Goal: Transaction & Acquisition: Purchase product/service

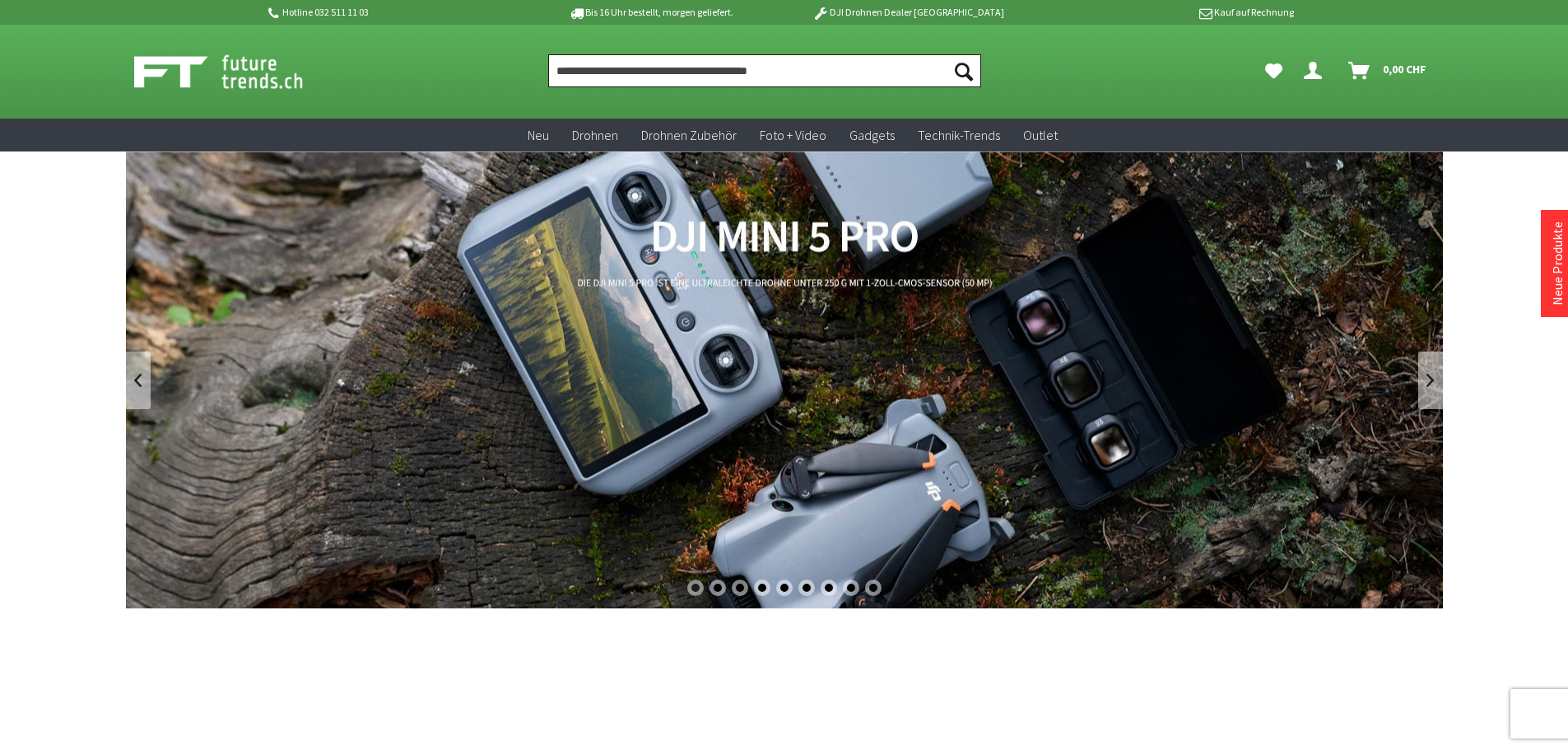
click at [725, 68] on input "Produkt, Marke, Kategorie, EAN, Artikelnummer…" at bounding box center [765, 70] width 433 height 33
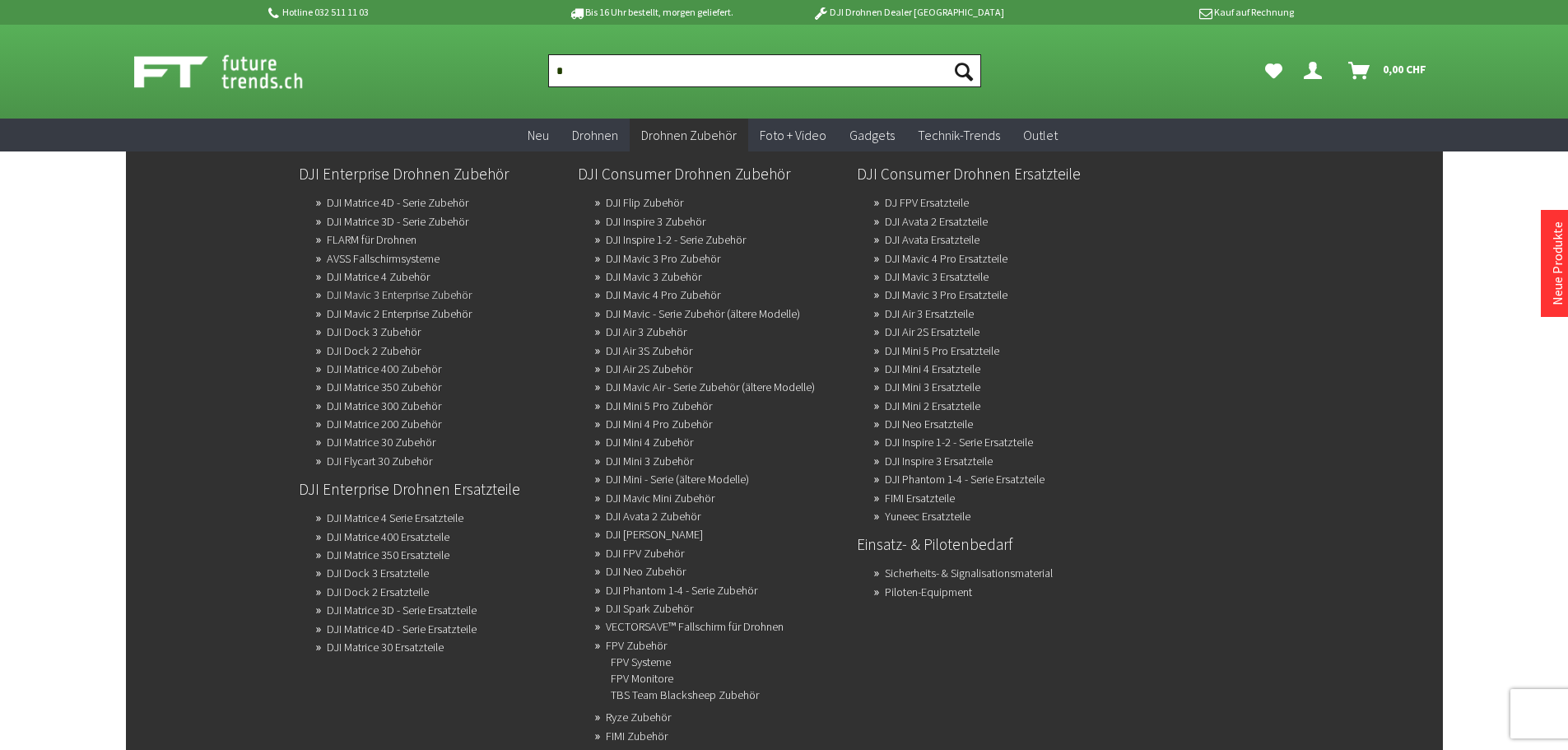
type input "*"
click at [398, 293] on link "DJI Mavic 3 Enterprise Zubehör" at bounding box center [399, 294] width 145 height 23
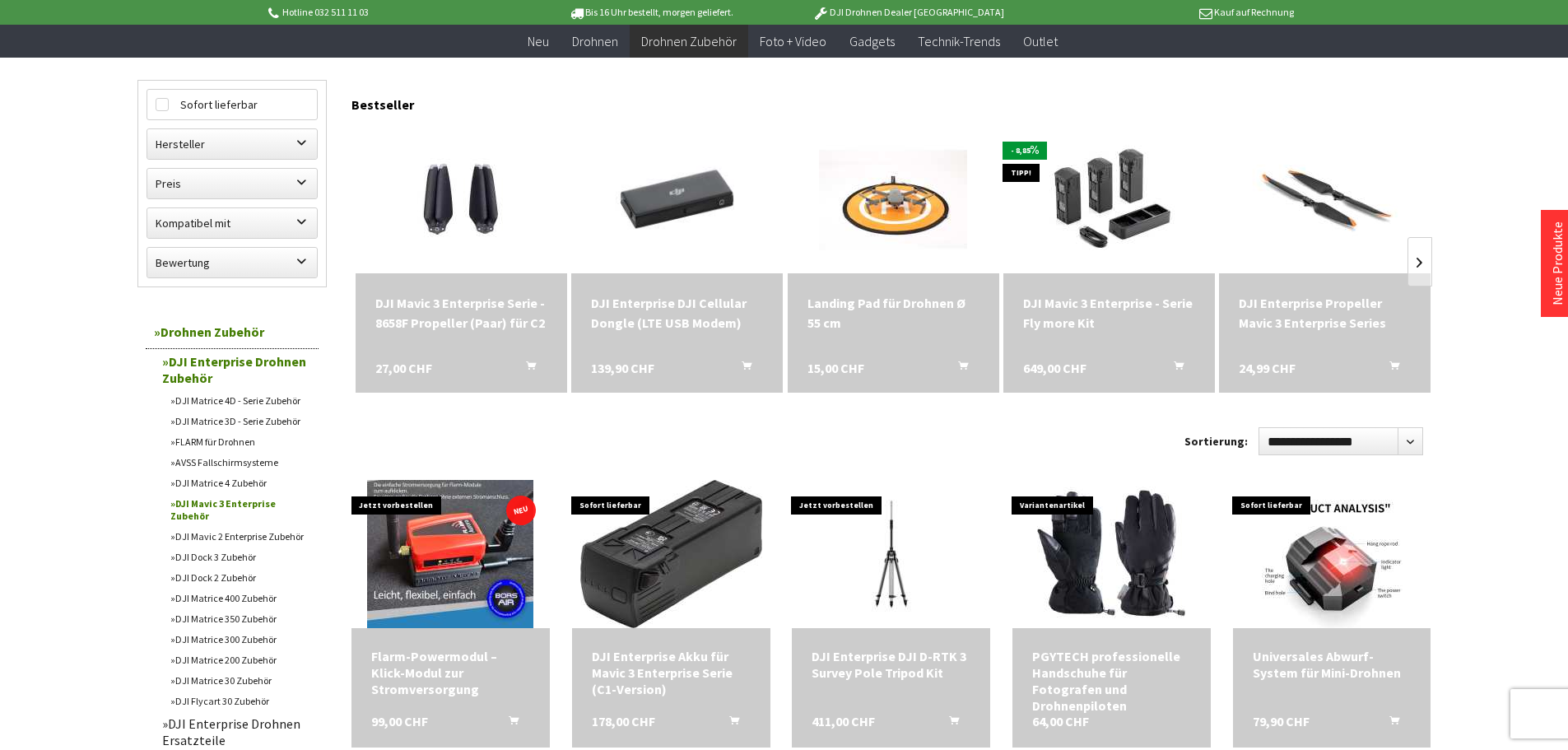
scroll to position [164, 0]
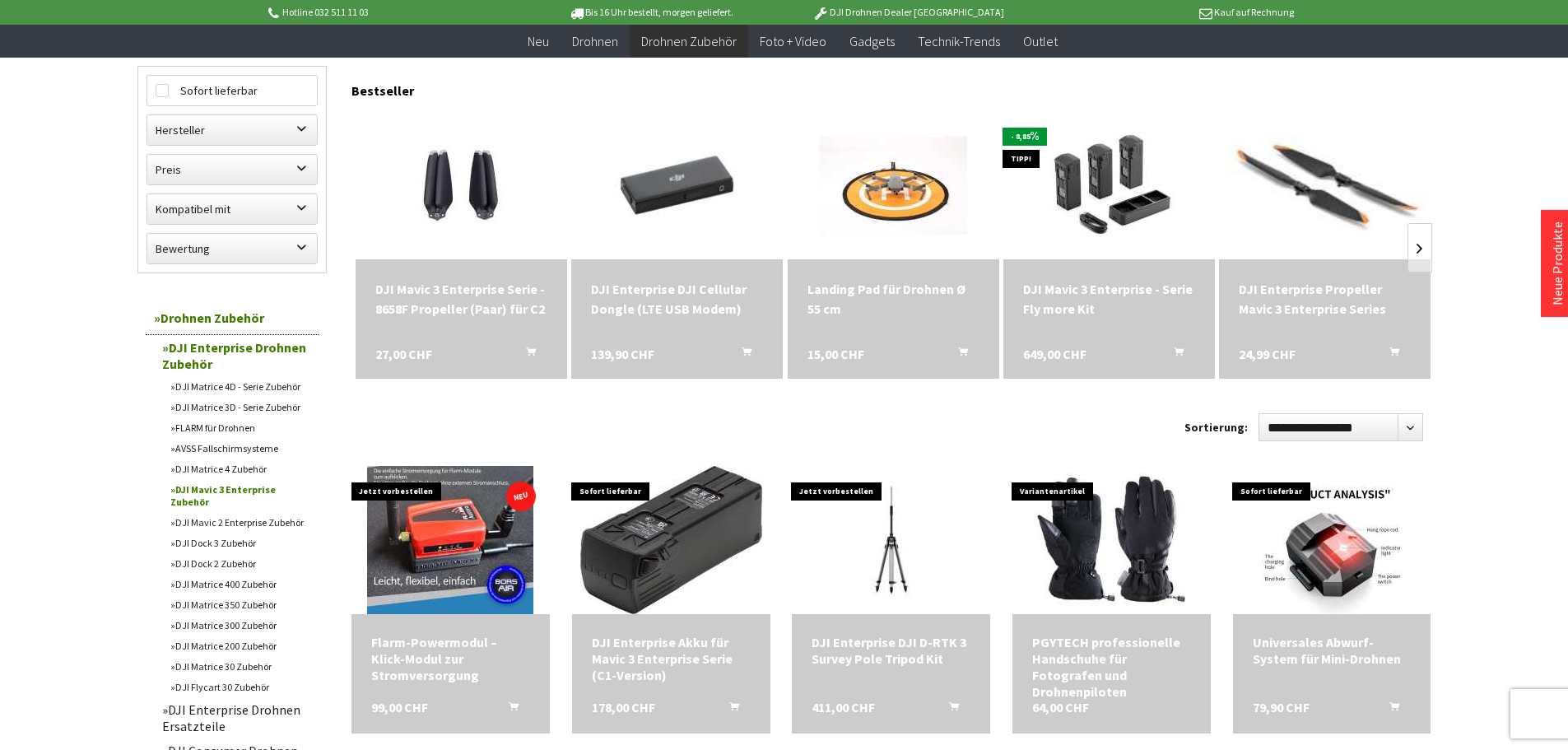
click at [1312, 182] on img at bounding box center [1325, 185] width 276 height 208
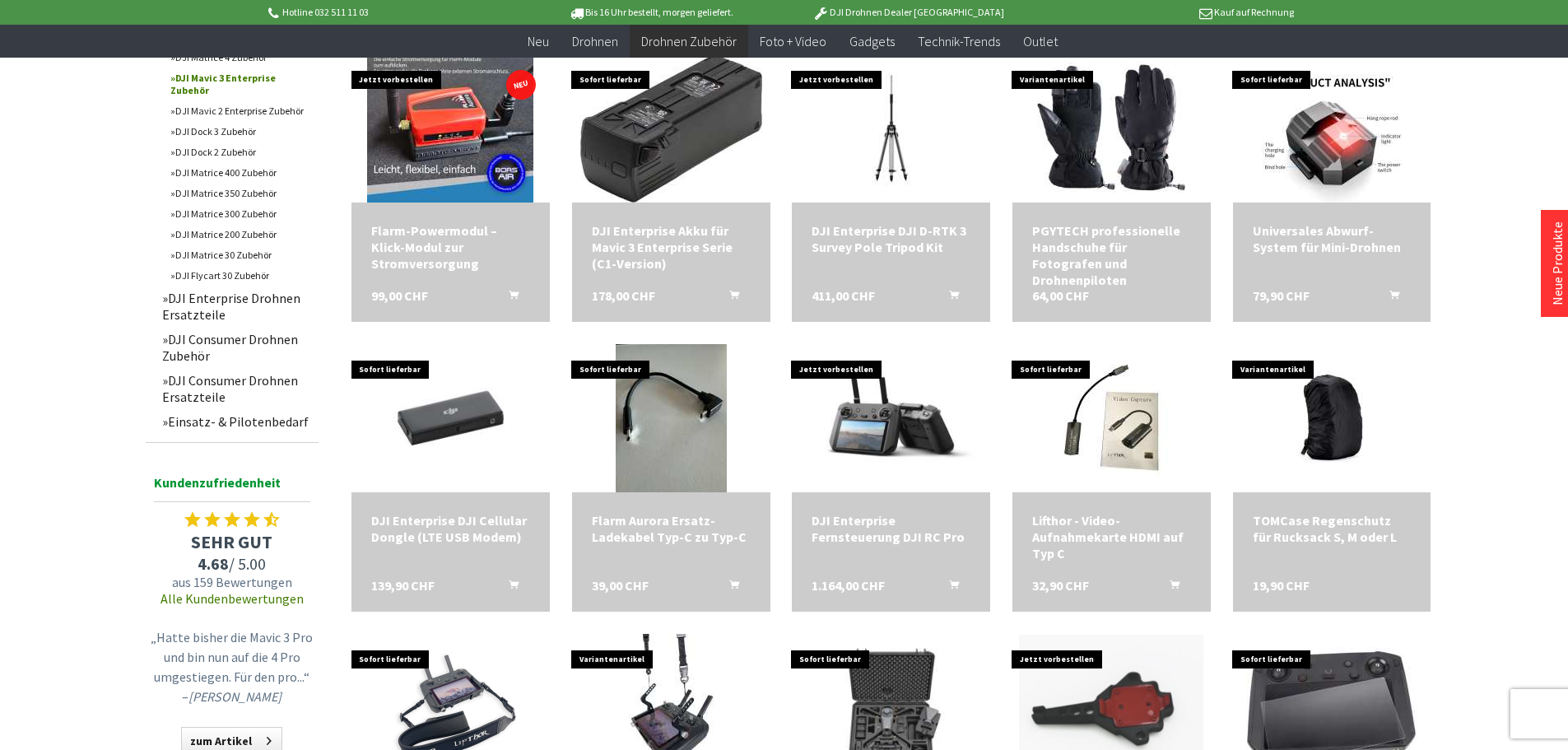
scroll to position [741, 0]
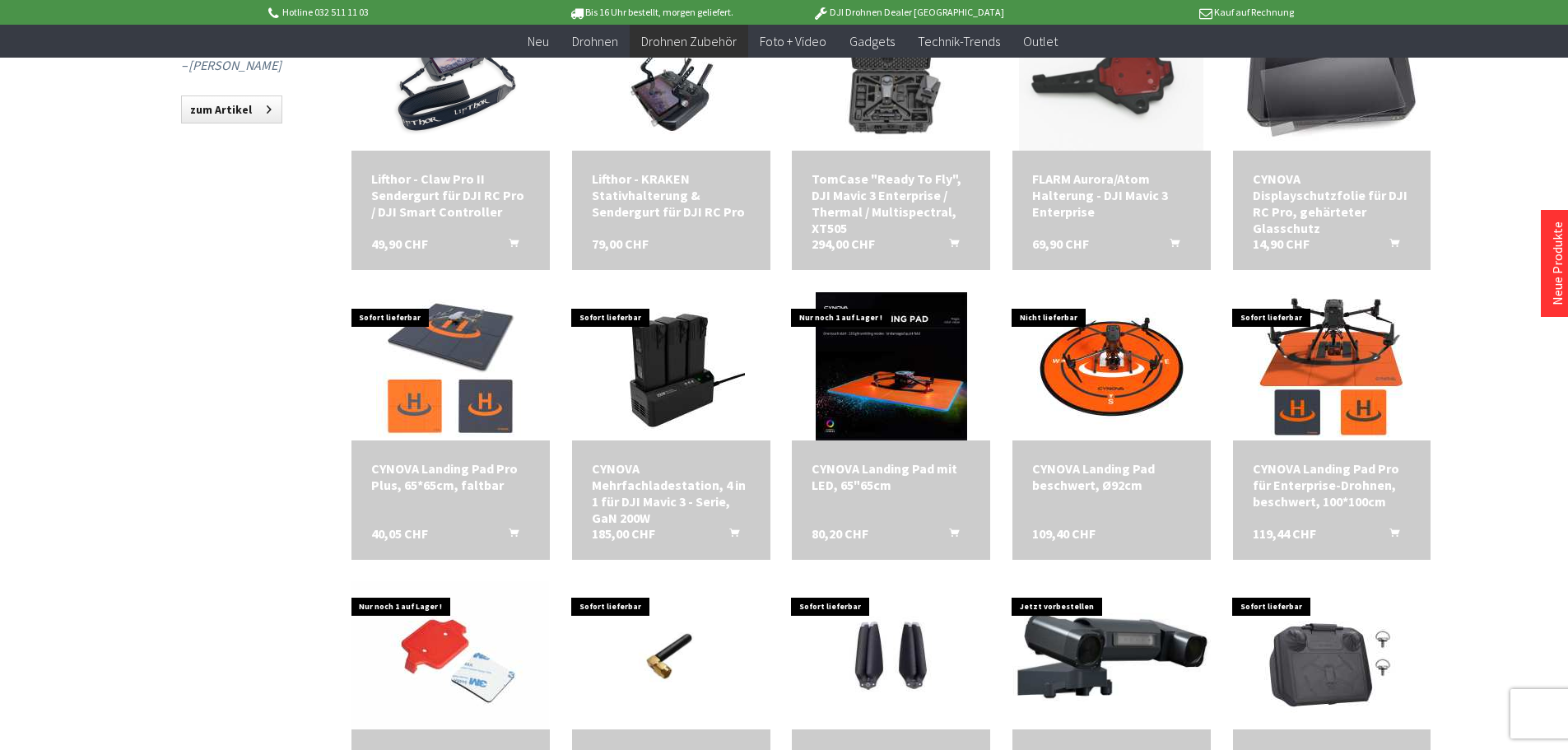
scroll to position [1317, 0]
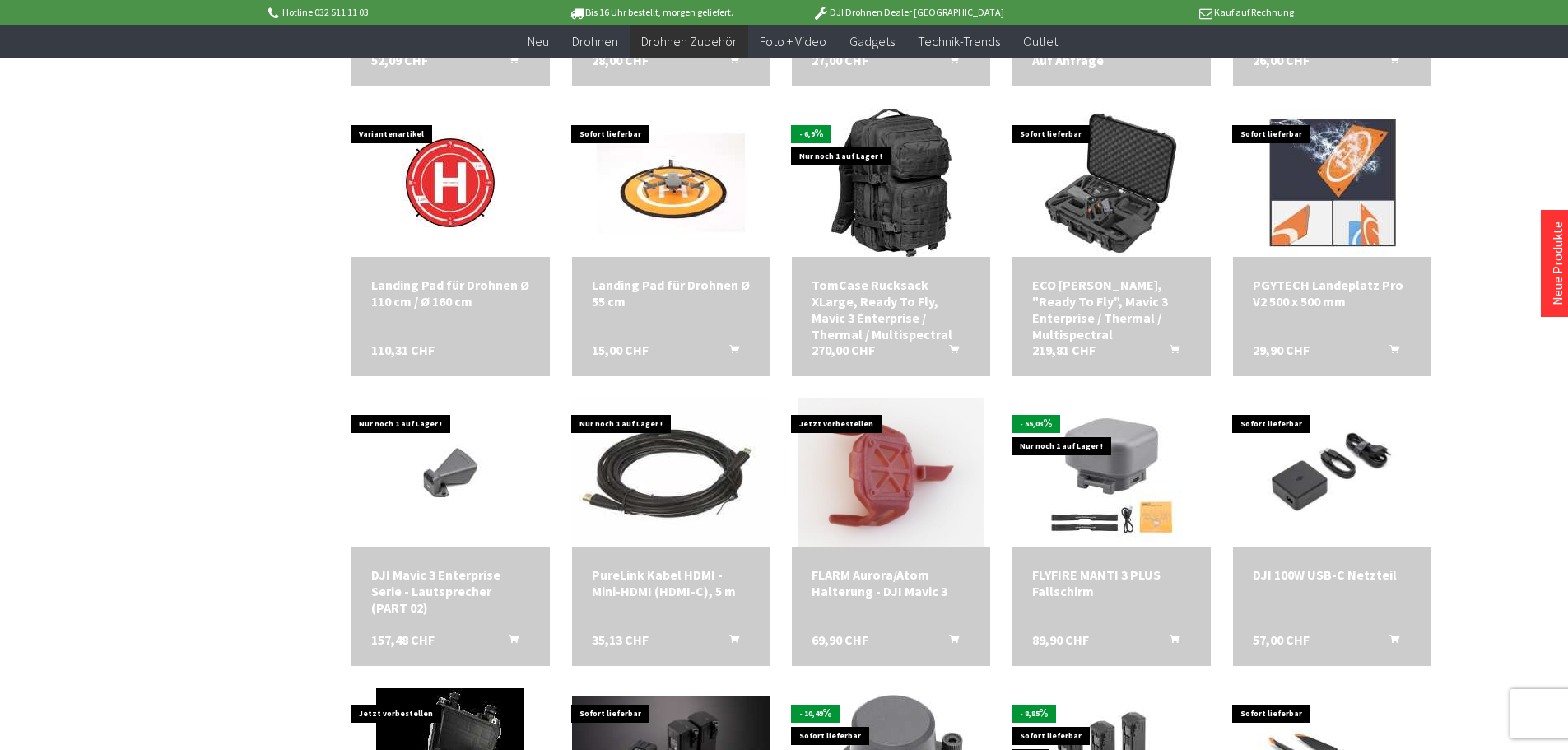
scroll to position [2058, 0]
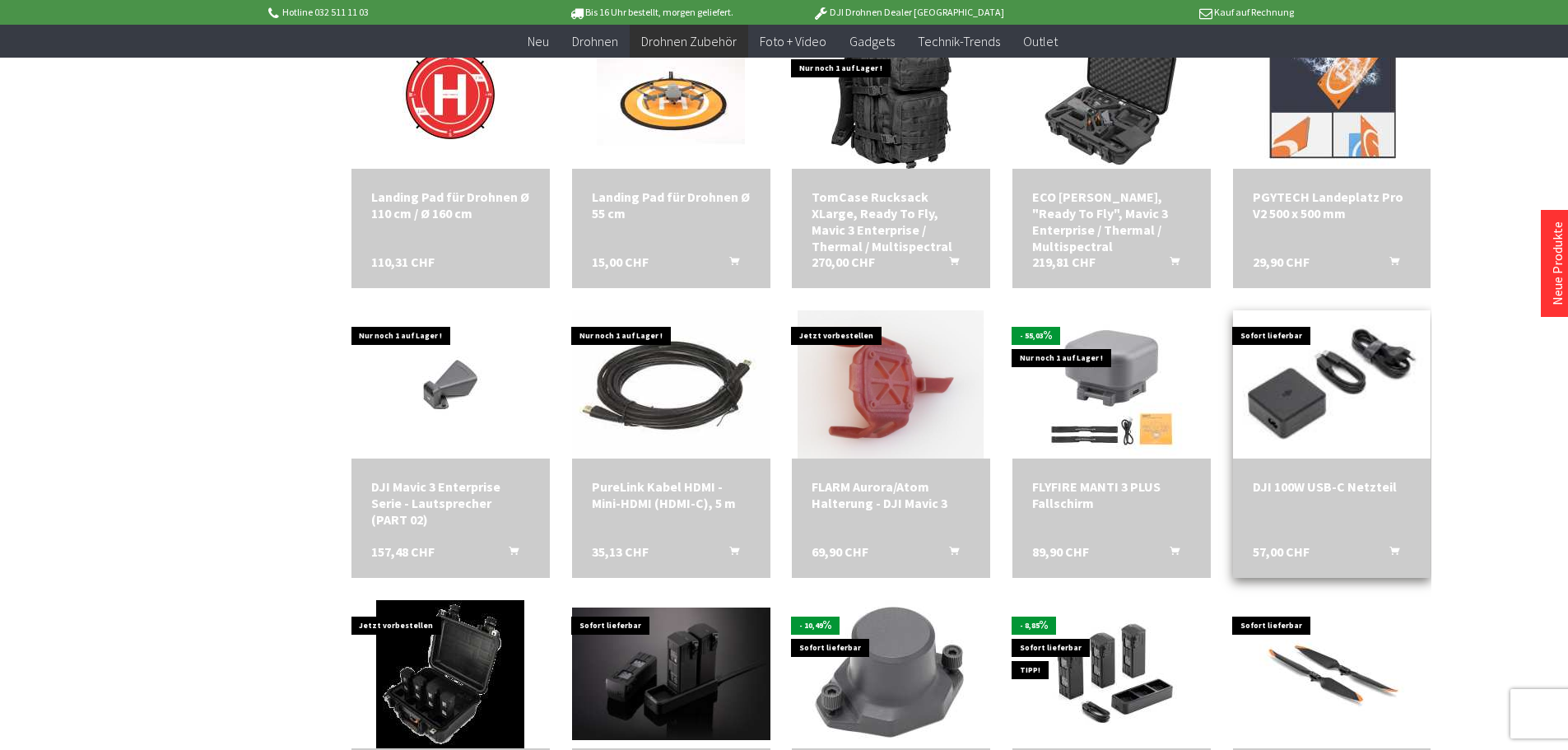
click at [1341, 381] on img at bounding box center [1331, 384] width 277 height 186
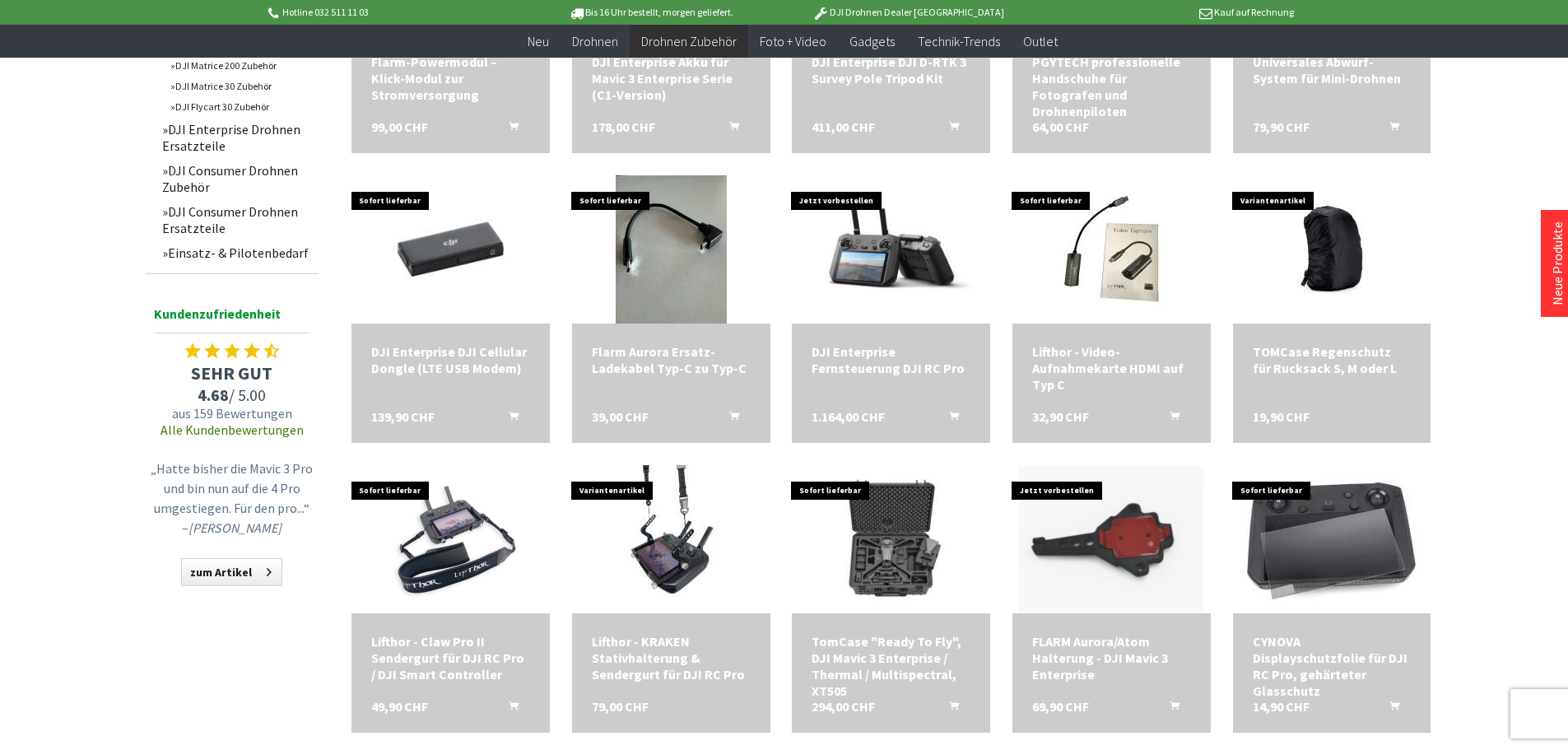
scroll to position [494, 0]
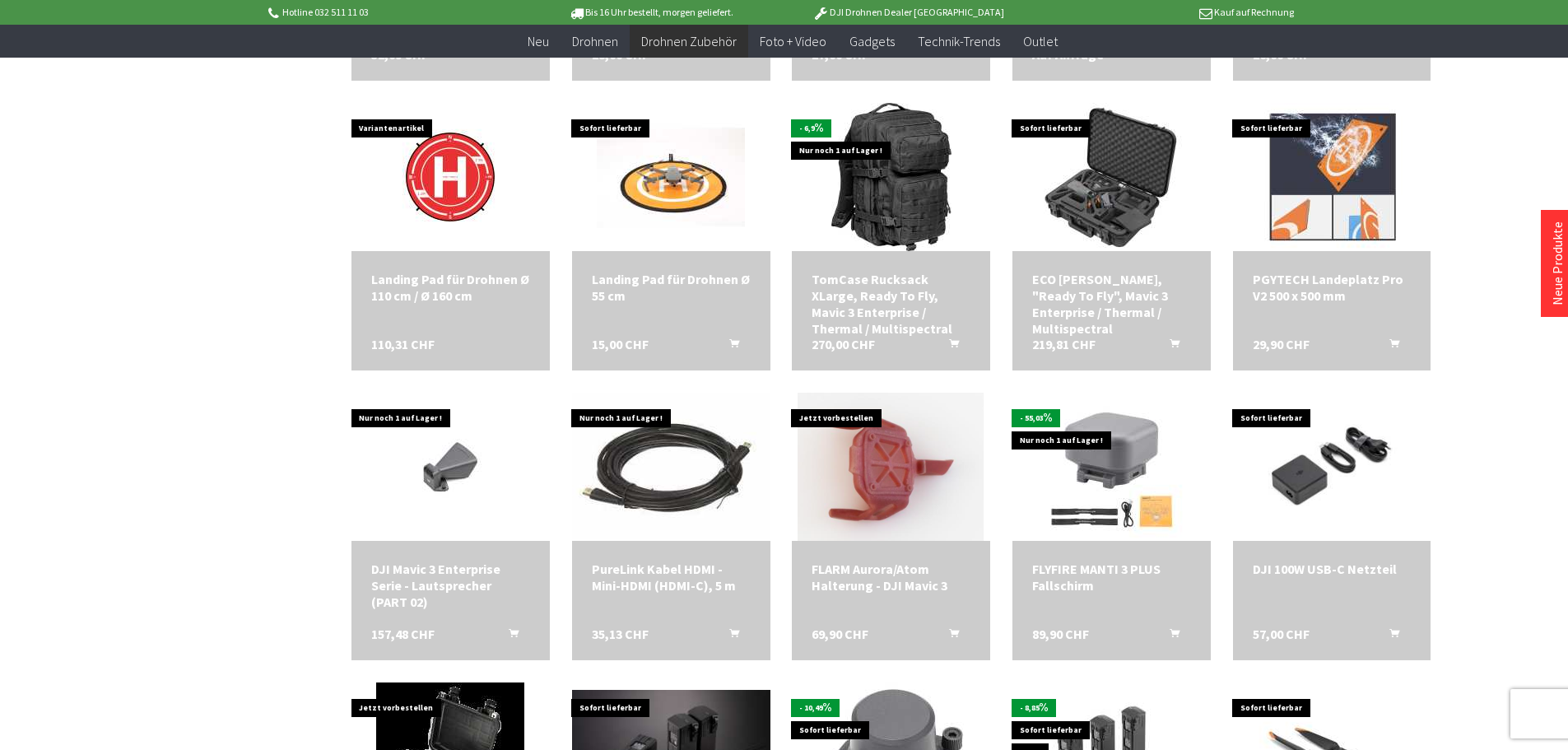
scroll to position [2304, 0]
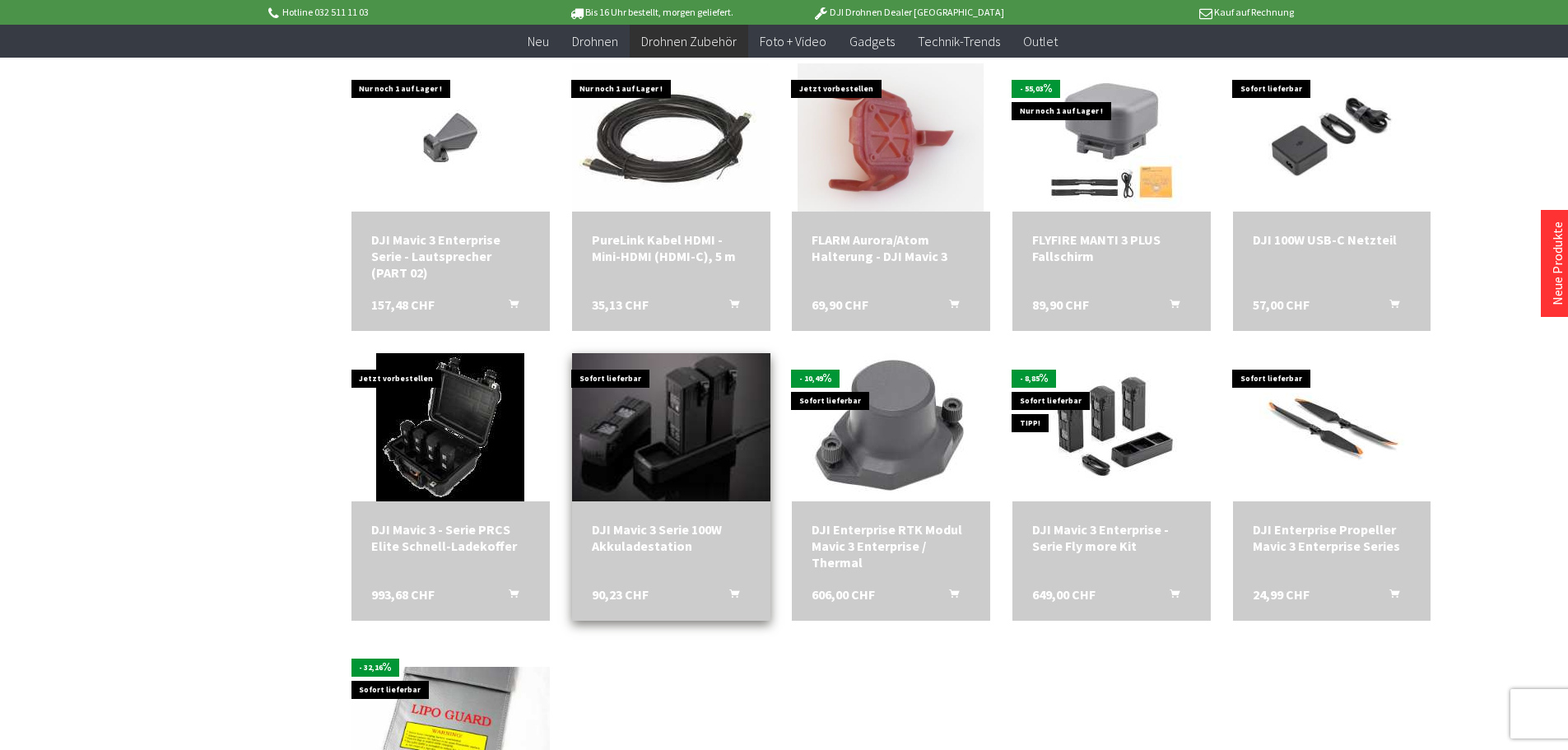
click at [683, 400] on img at bounding box center [670, 426] width 277 height 186
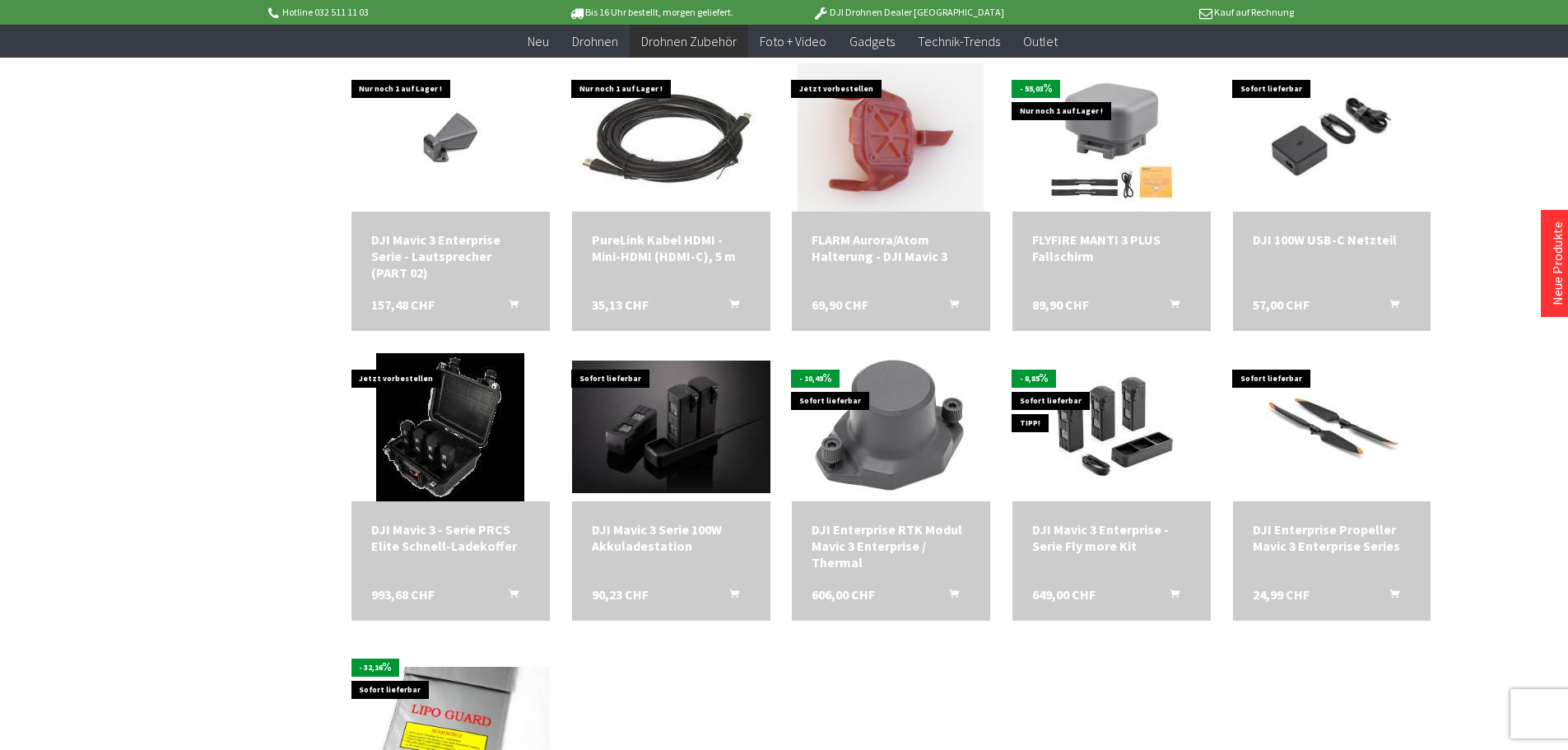
scroll to position [2222, 0]
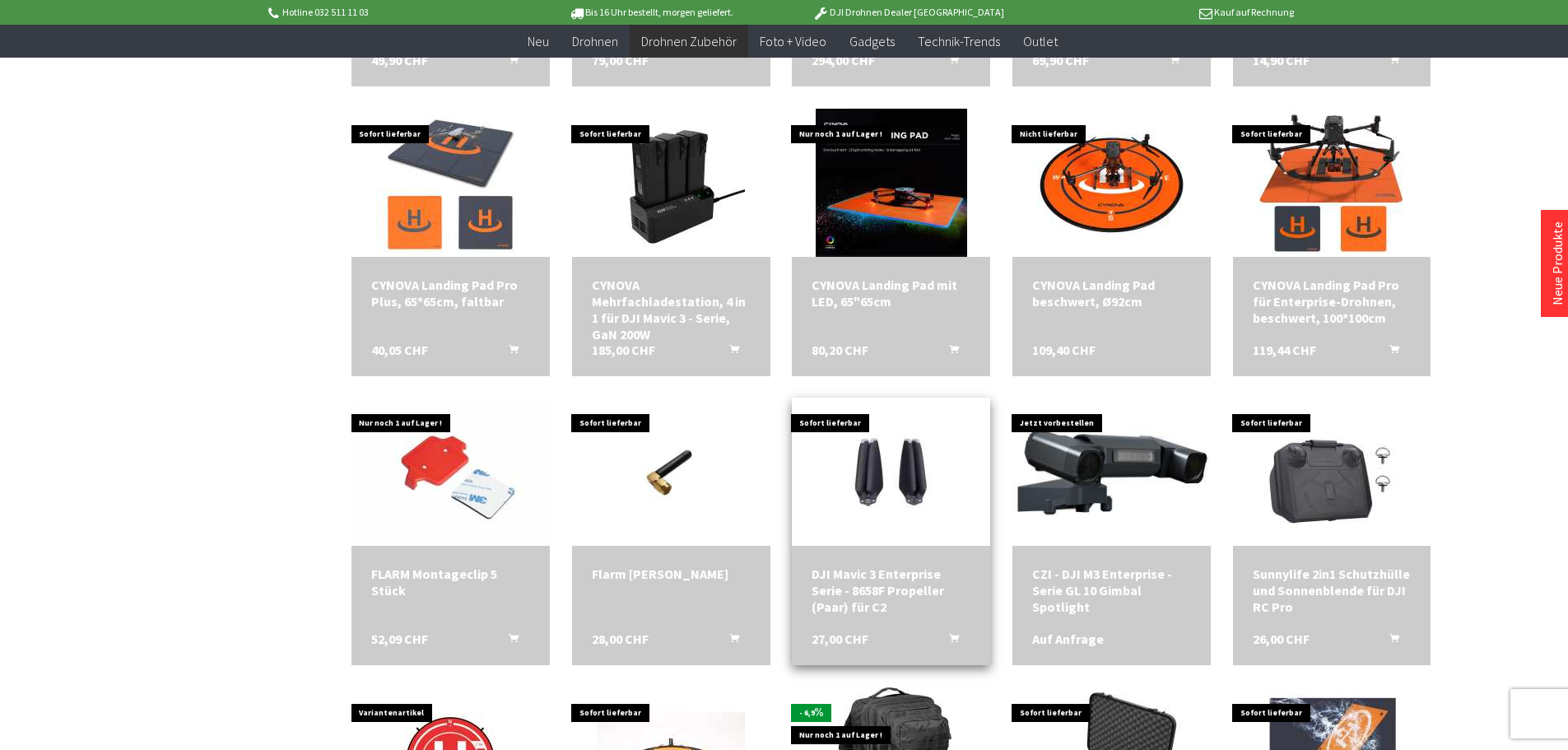
scroll to position [1153, 0]
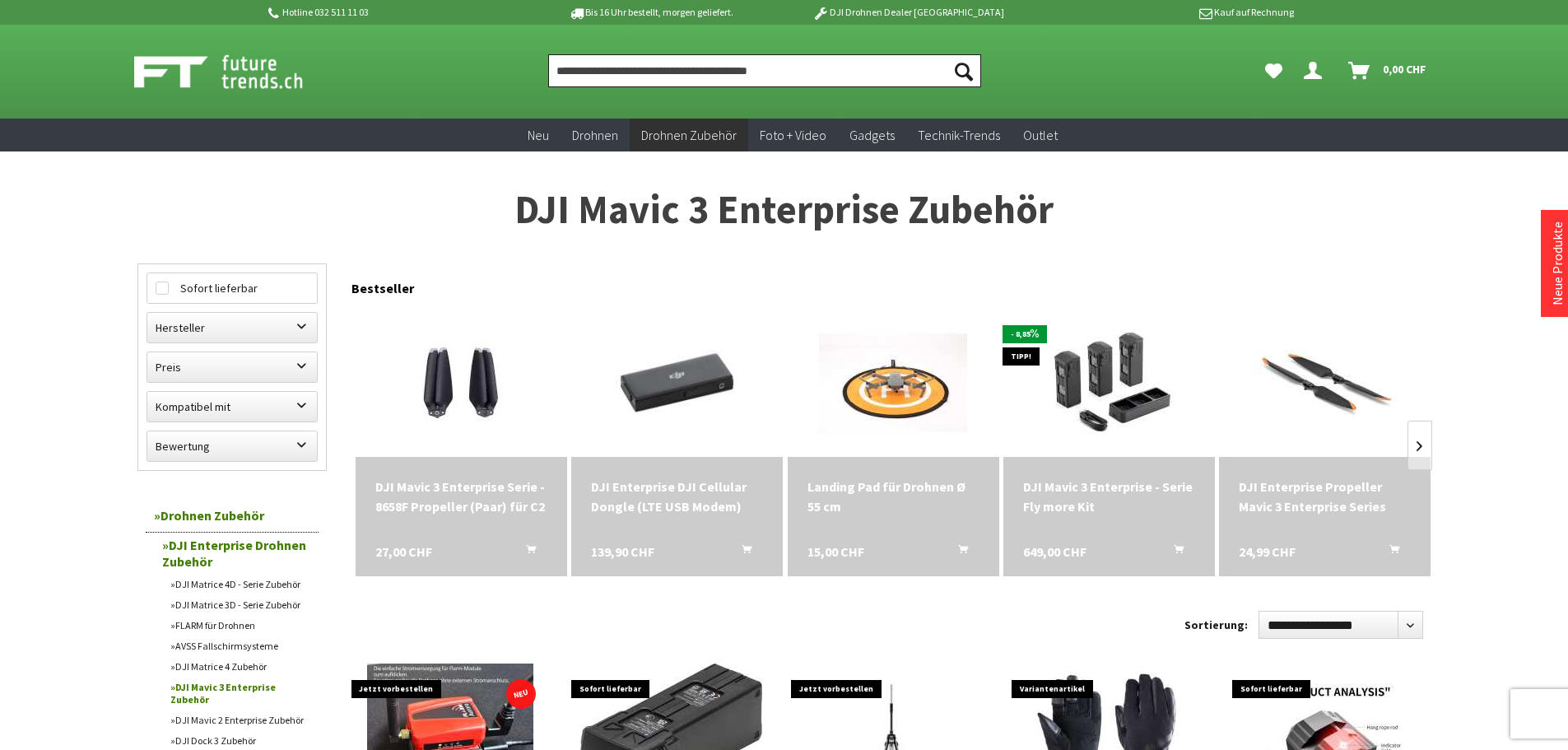
click at [755, 69] on input "Produkt, Marke, Kategorie, EAN, Artikelnummer…" at bounding box center [765, 70] width 433 height 33
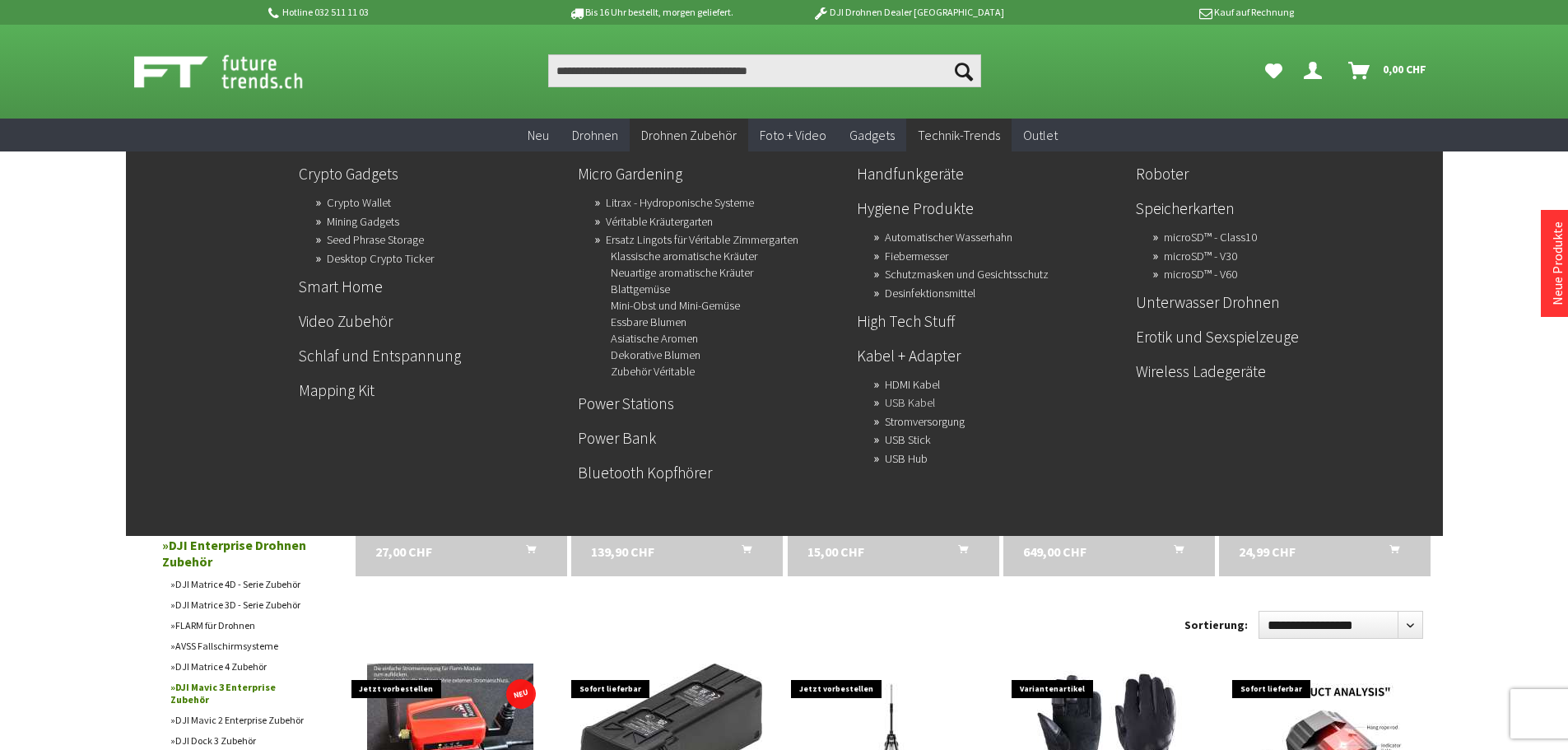
click at [926, 399] on link "USB Kabel" at bounding box center [909, 402] width 50 height 23
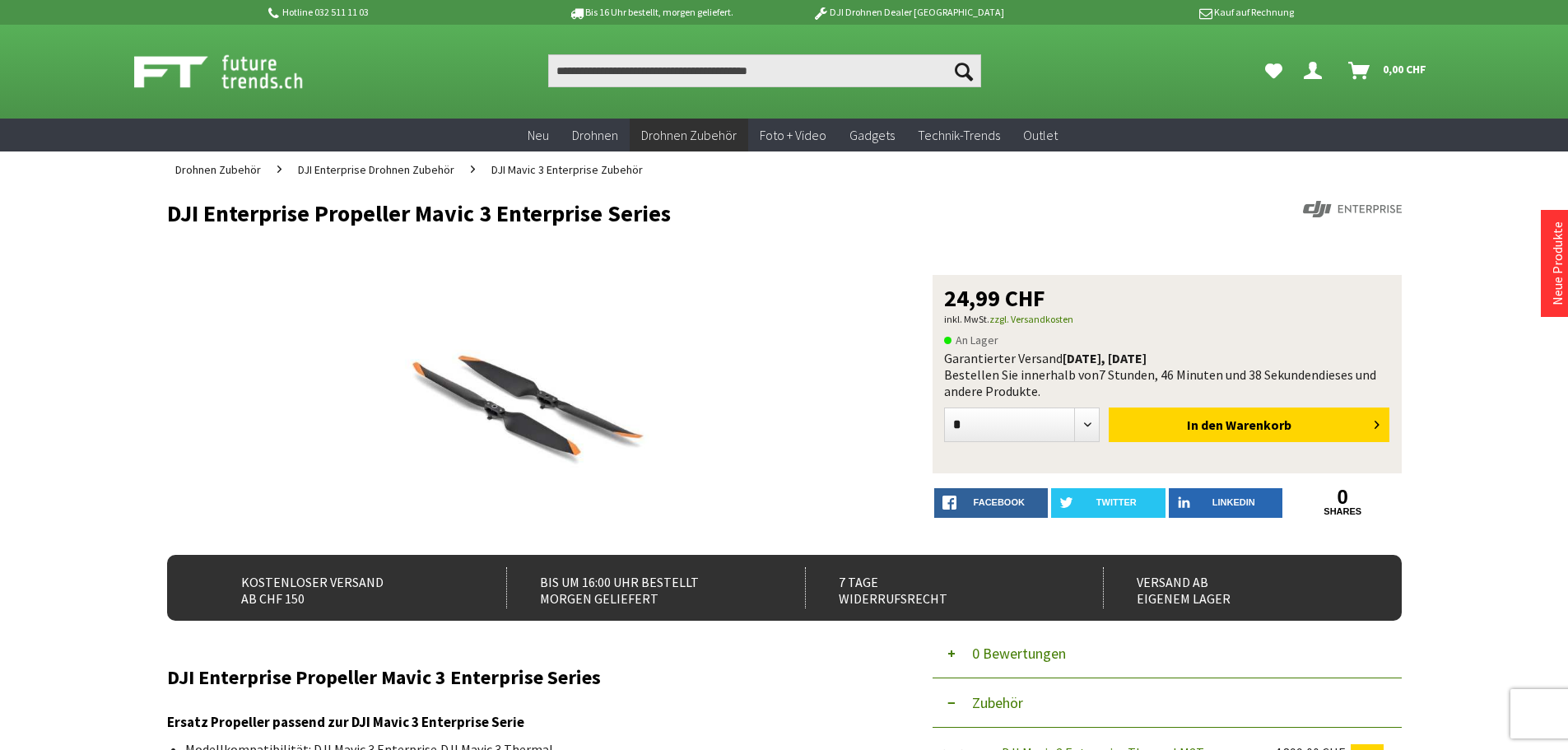
drag, startPoint x: 940, startPoint y: 297, endPoint x: 1097, endPoint y: 291, distance: 157.1
click at [1097, 291] on div "24,99 CHF inkl. MwSt. zzgl. Versandkosten An Lager Garantierter Versand heute, …" at bounding box center [1167, 374] width 470 height 198
click at [1132, 292] on div "24,99 CHF" at bounding box center [1167, 297] width 446 height 23
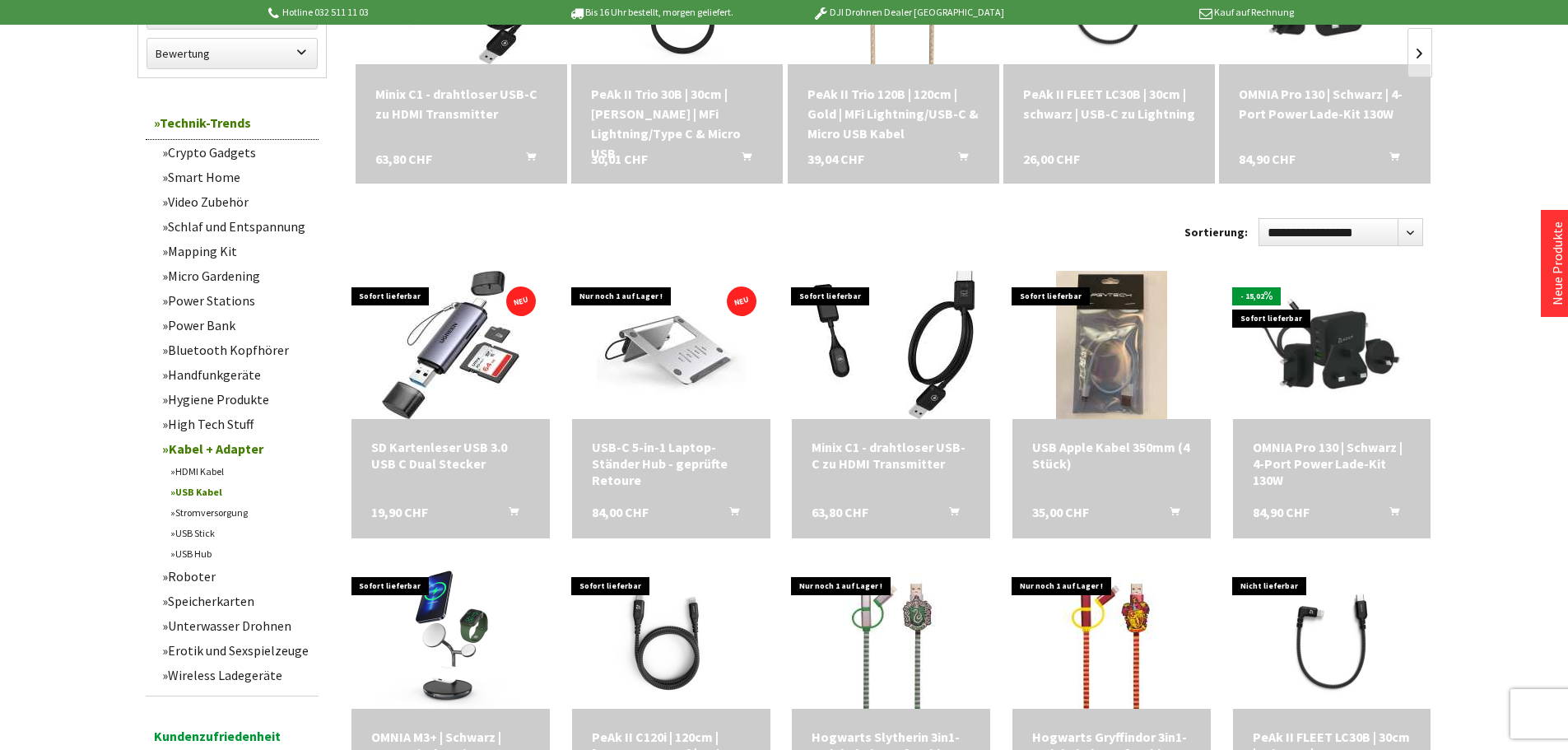
scroll to position [412, 0]
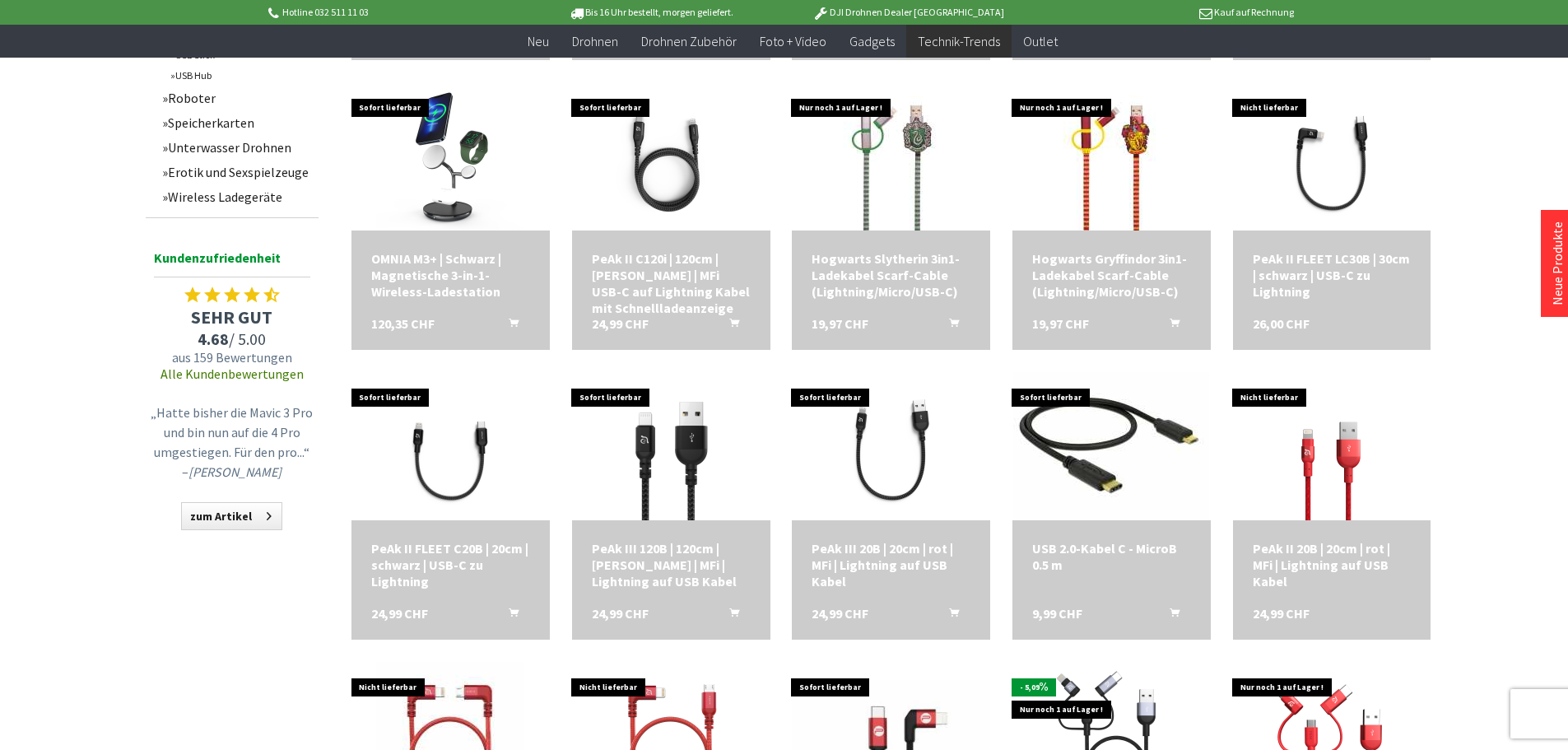
scroll to position [905, 0]
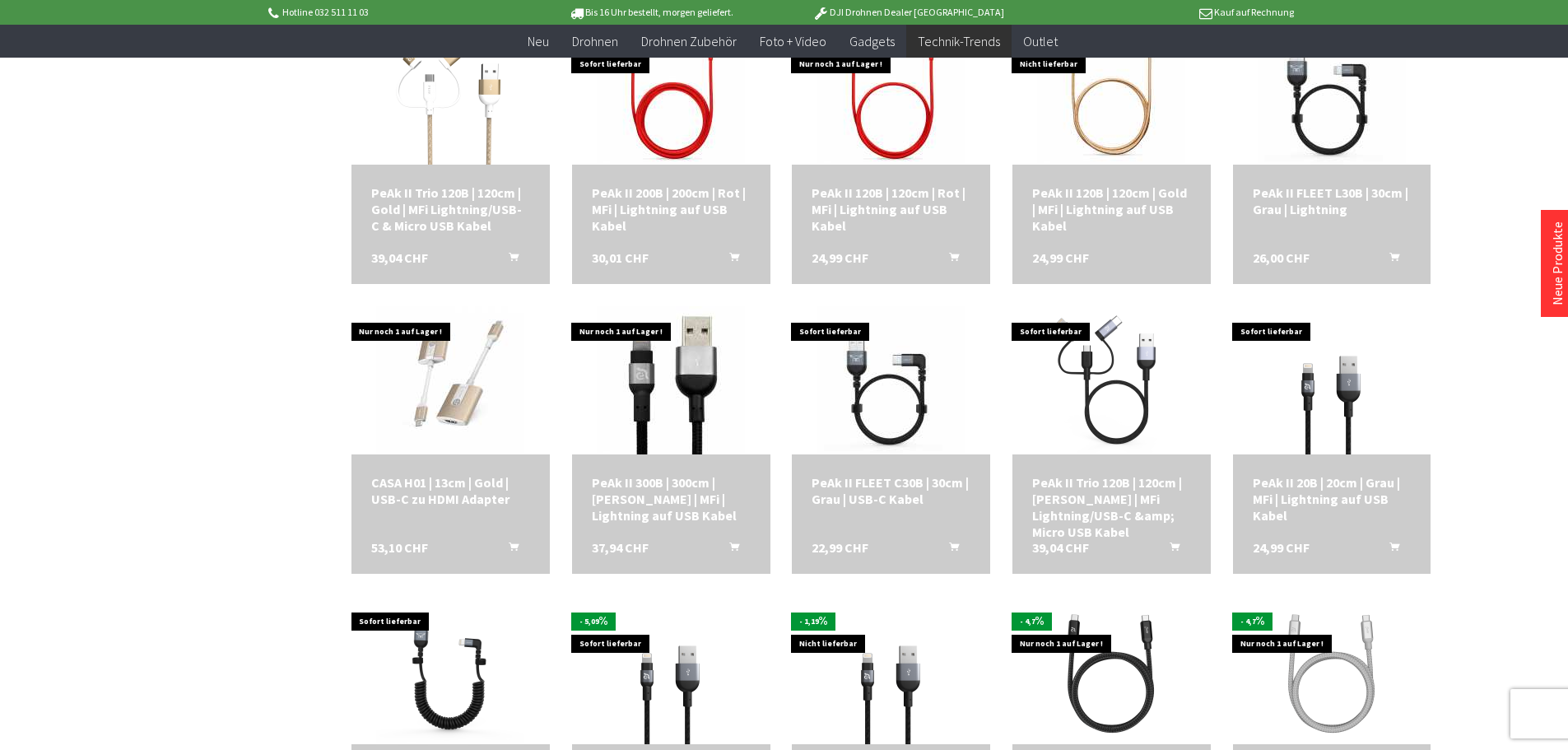
scroll to position [1810, 0]
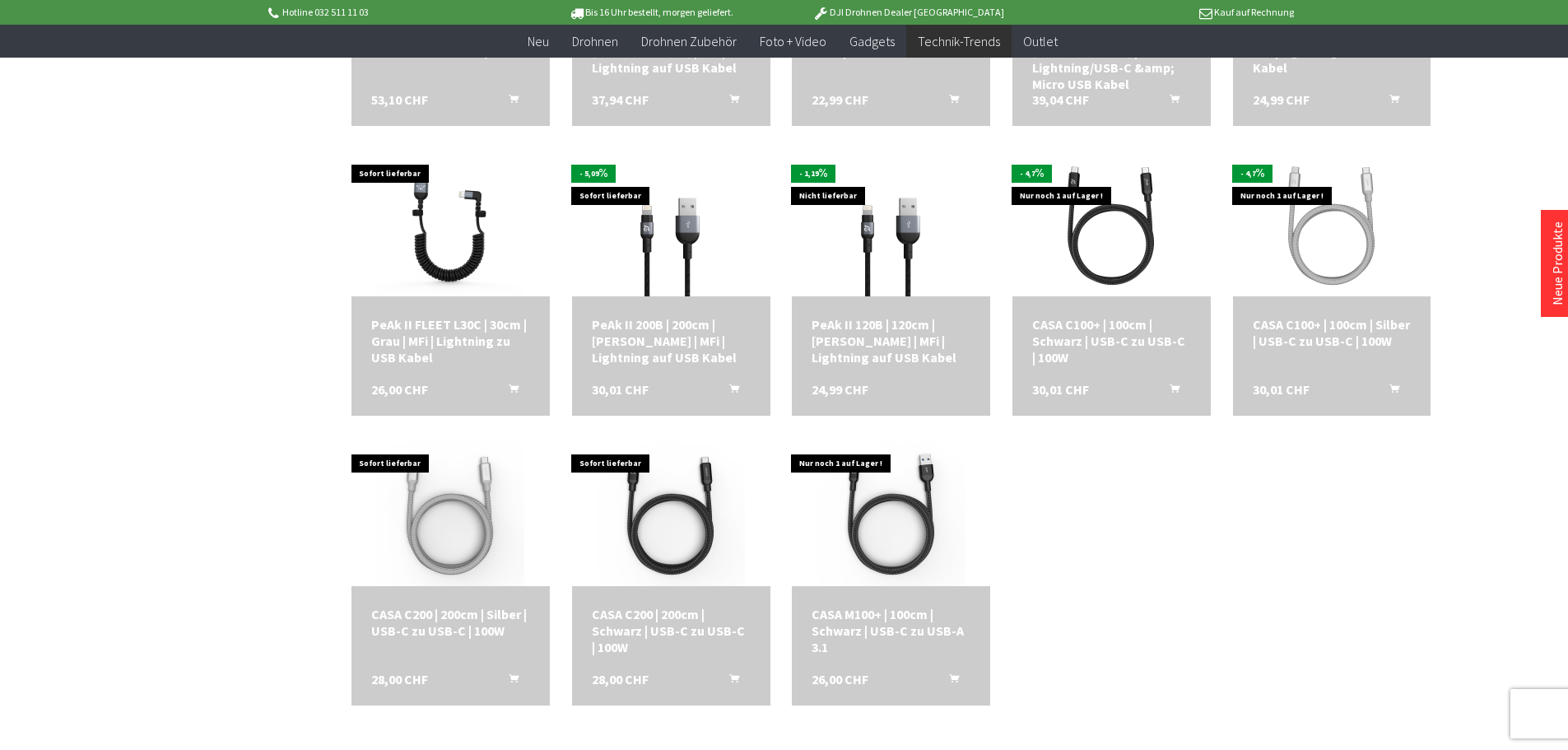
scroll to position [2222, 0]
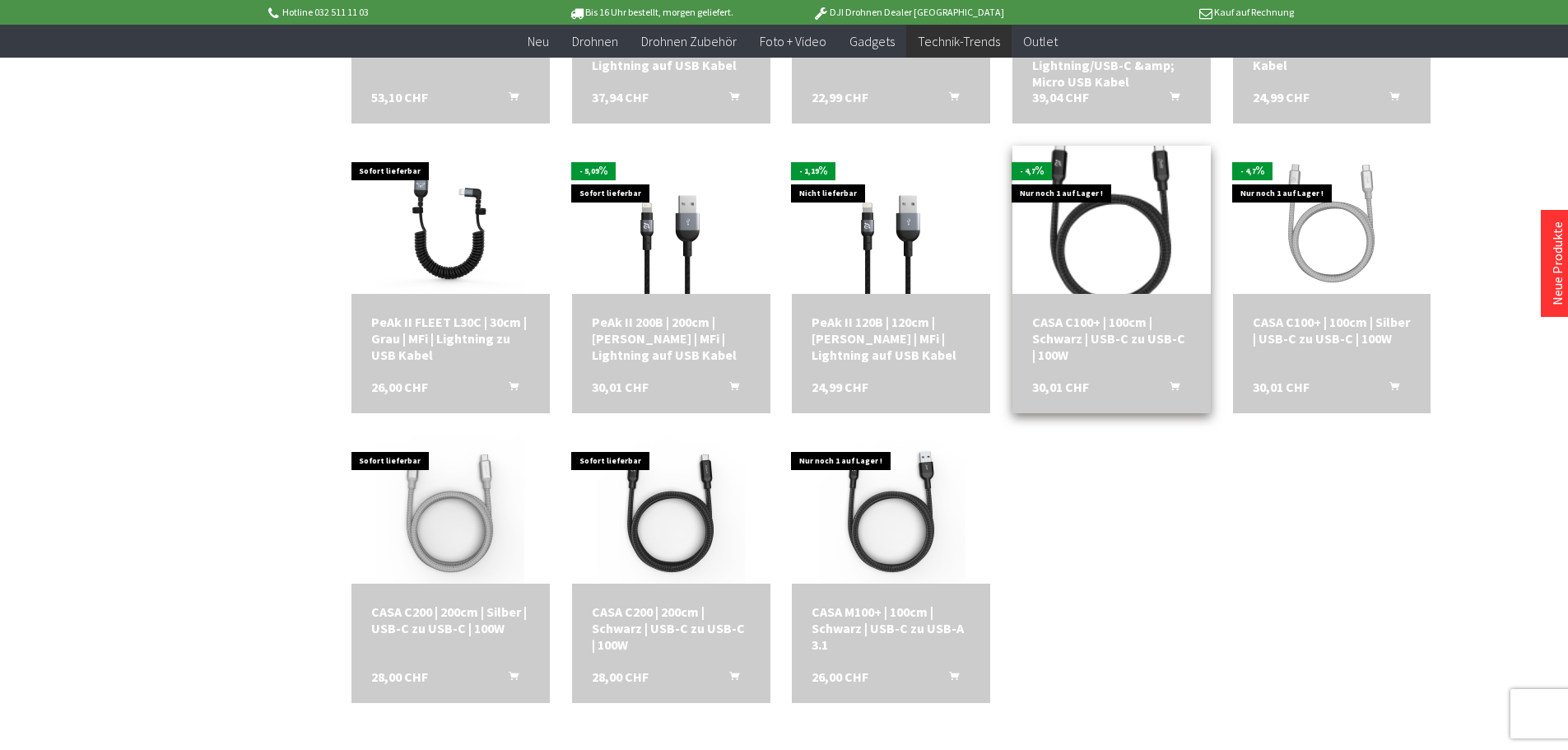
click at [1147, 235] on img at bounding box center [1111, 219] width 208 height 208
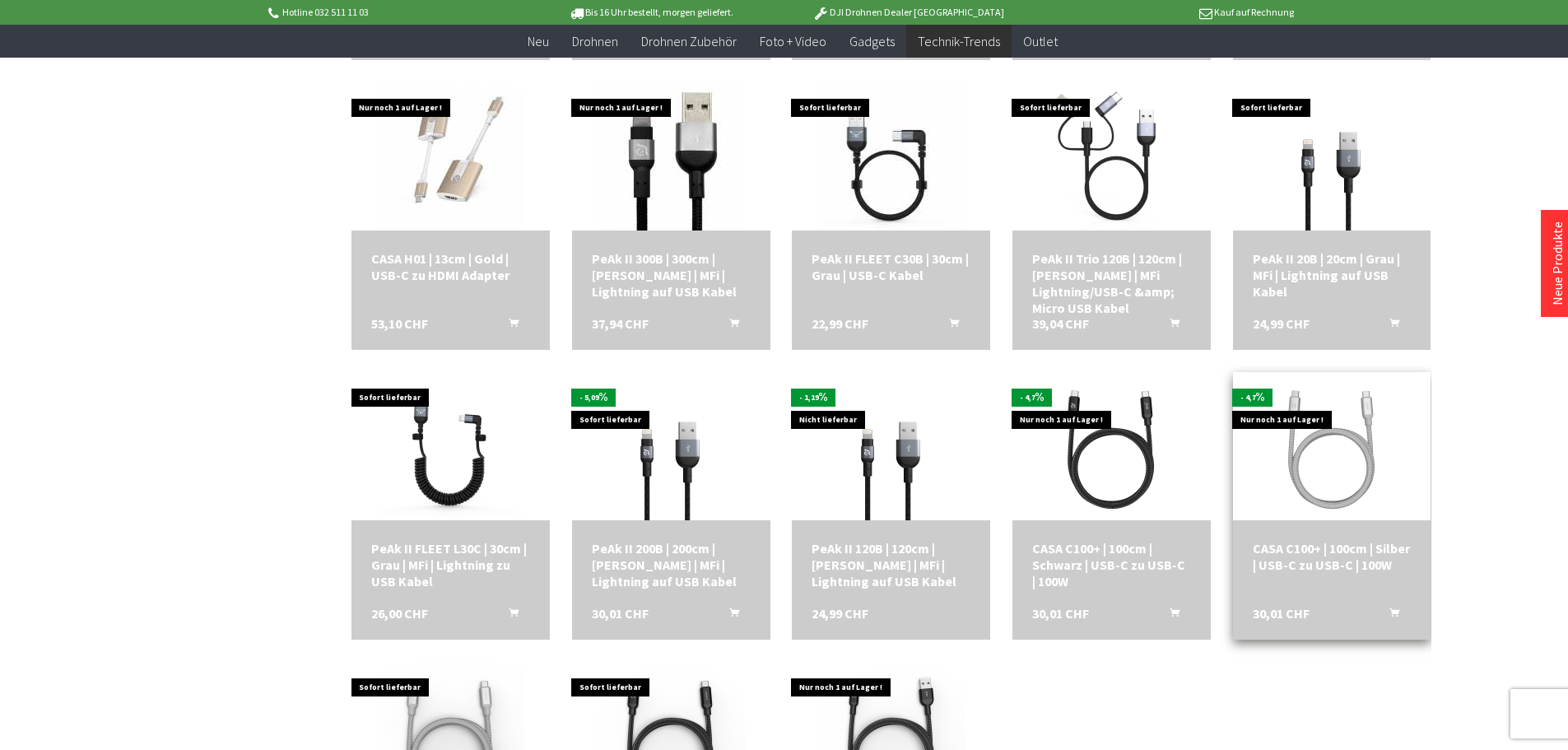
scroll to position [1975, 0]
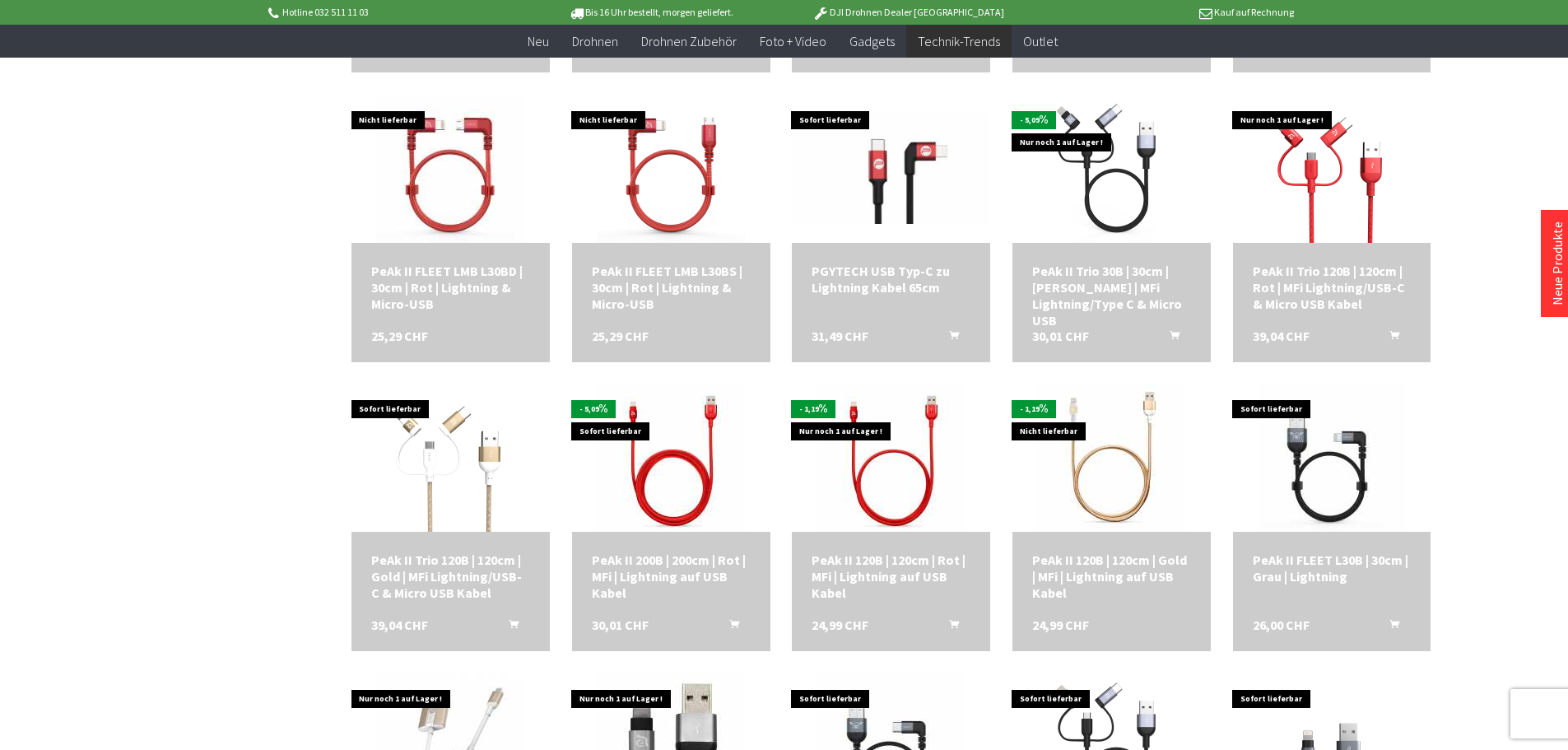
scroll to position [1317, 0]
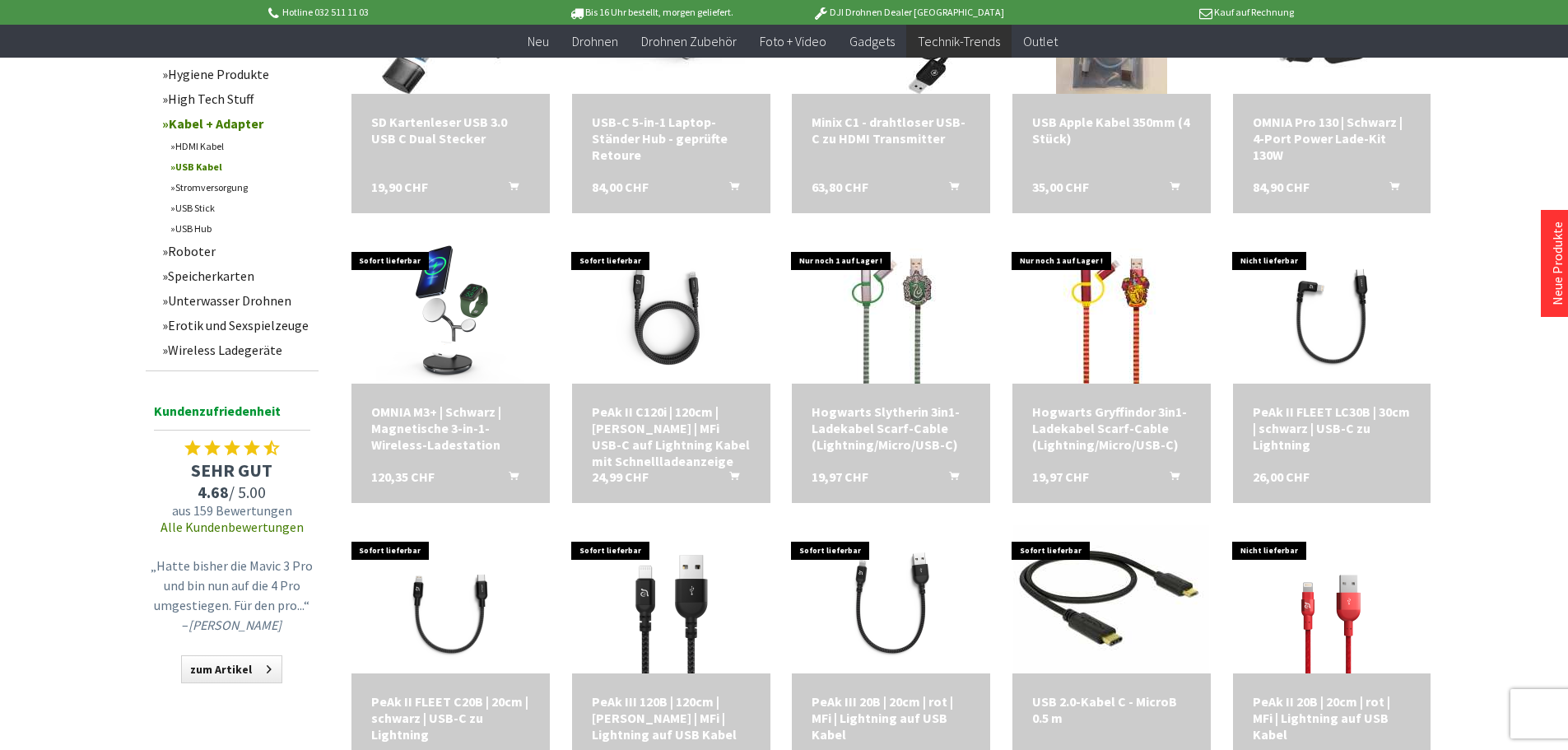
scroll to position [494, 0]
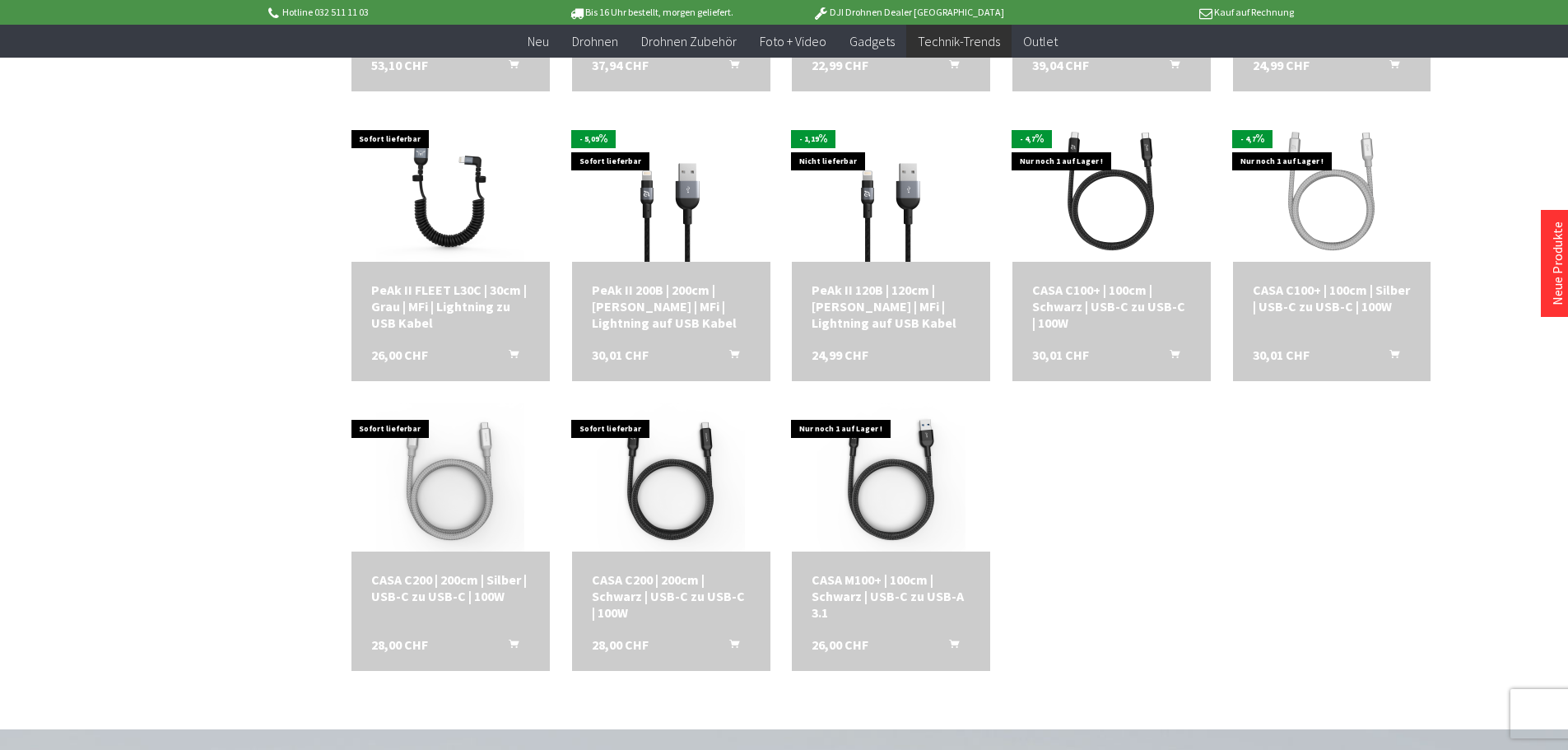
scroll to position [2066, 0]
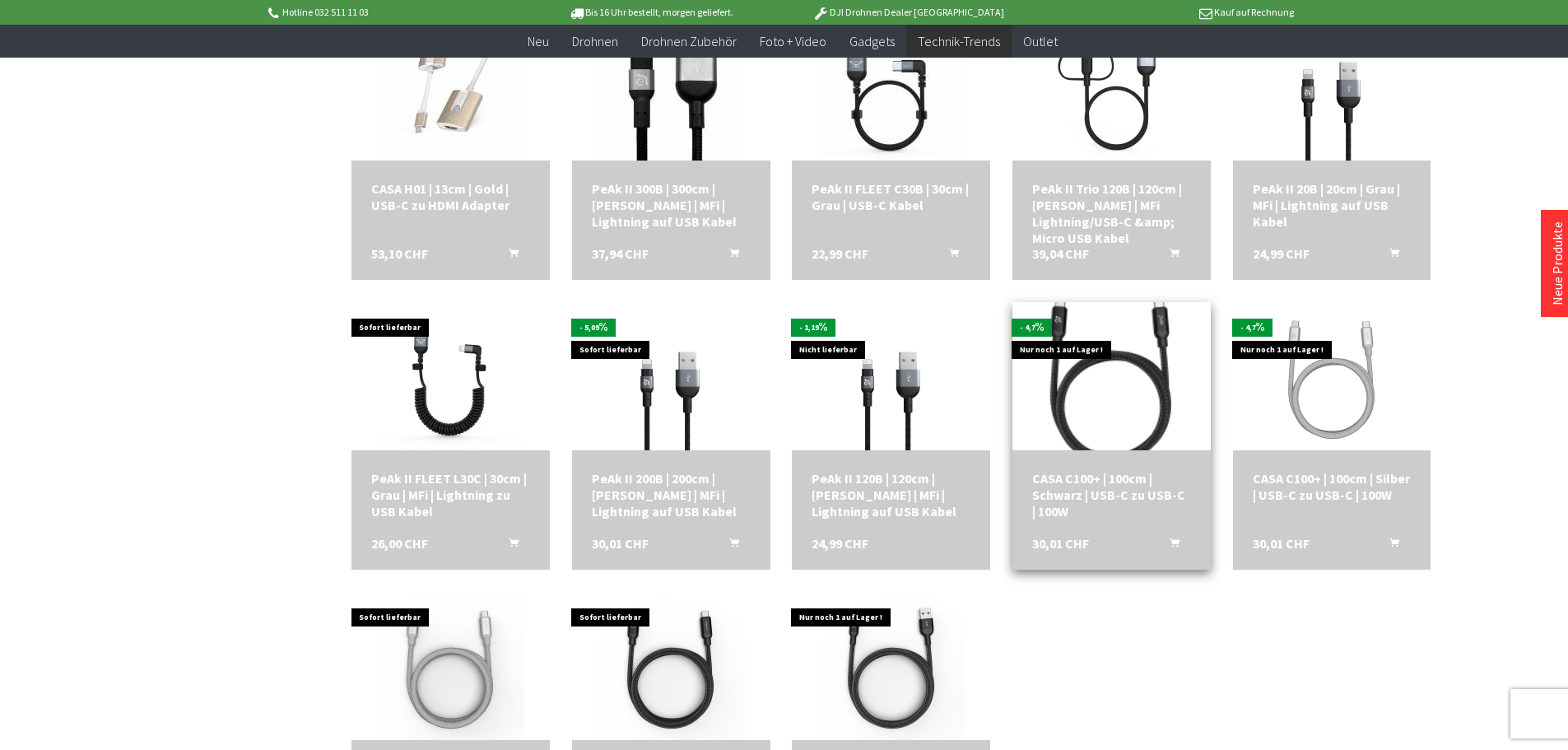
click at [1137, 393] on img at bounding box center [1111, 375] width 208 height 208
